Goal: Task Accomplishment & Management: Use online tool/utility

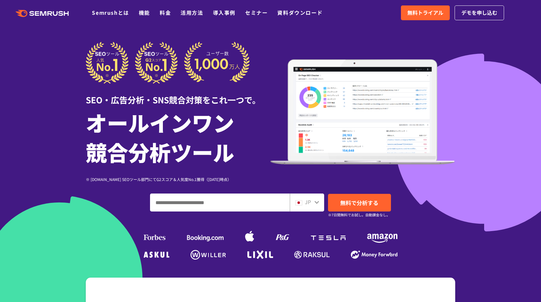
click at [275, 202] on input "ドメイン、キーワードまたはURLを入力してください" at bounding box center [219, 202] width 139 height 17
type input "*****"
click at [315, 205] on icon at bounding box center [316, 202] width 5 height 5
click at [317, 203] on icon at bounding box center [316, 202] width 4 height 3
click at [347, 204] on span "無料で分析する" at bounding box center [359, 203] width 38 height 8
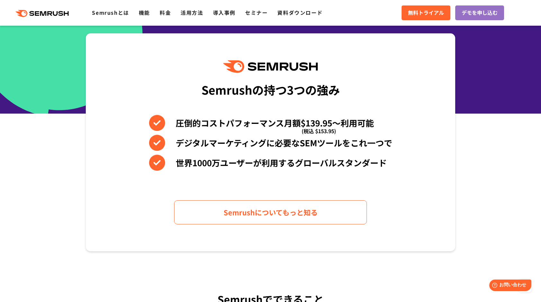
scroll to position [54, 0]
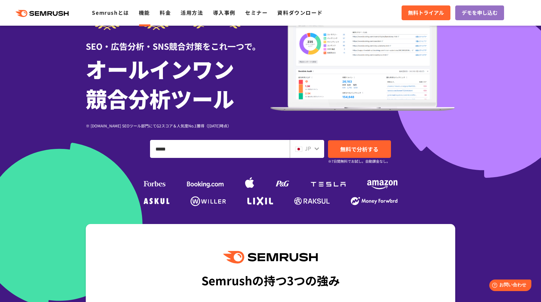
click at [147, 11] on link "機能" at bounding box center [144, 13] width 11 height 8
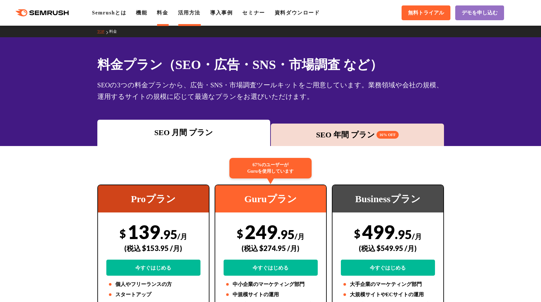
click at [187, 13] on link "活用方法" at bounding box center [189, 12] width 22 height 5
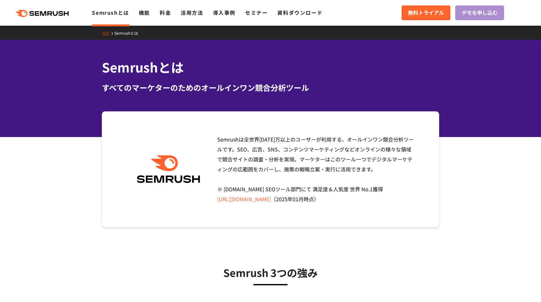
click at [479, 13] on span "デモを申し込む" at bounding box center [480, 13] width 36 height 8
